Goal: Task Accomplishment & Management: Manage account settings

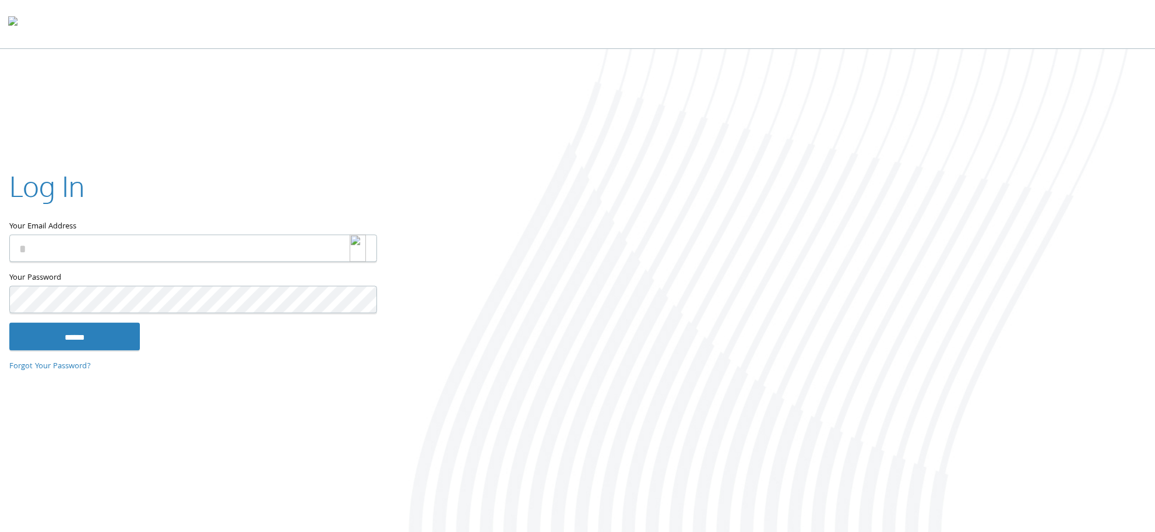
click at [362, 246] on img at bounding box center [358, 247] width 16 height 27
type input "**********"
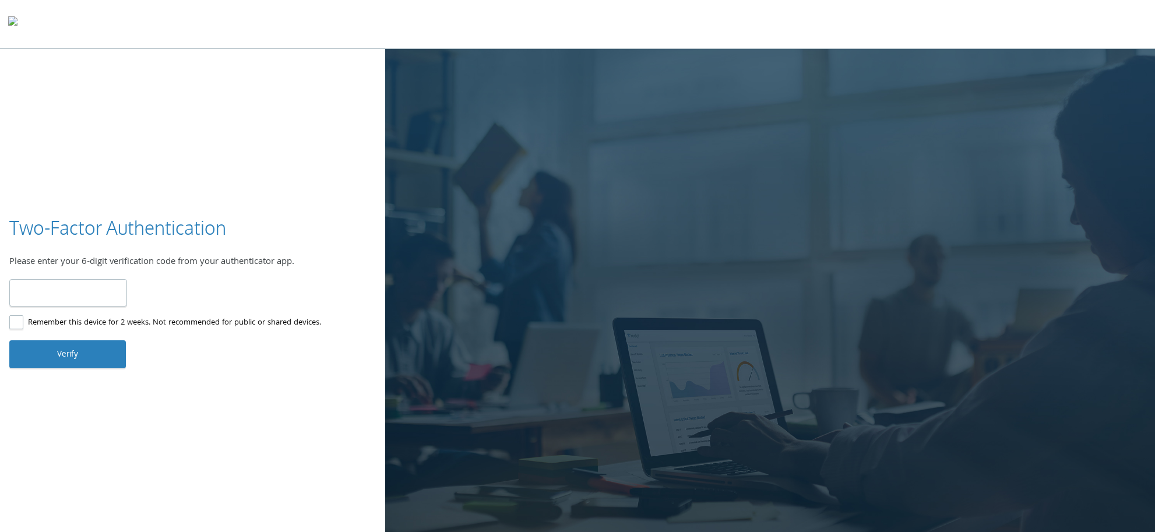
click at [82, 290] on input "number" at bounding box center [68, 292] width 118 height 27
type input "******"
